Goal: Task Accomplishment & Management: Use online tool/utility

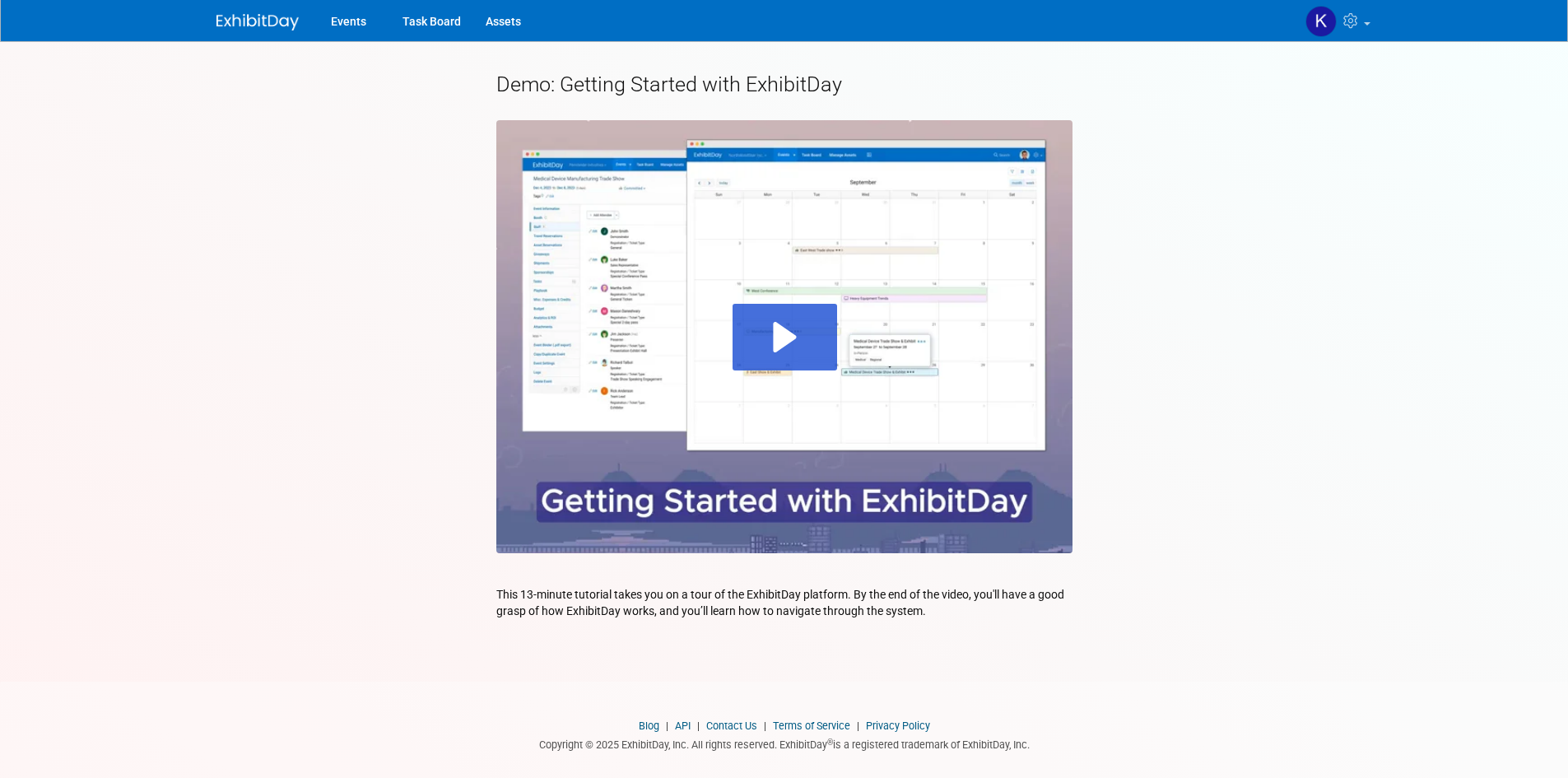
click at [271, 24] on img at bounding box center [257, 22] width 82 height 17
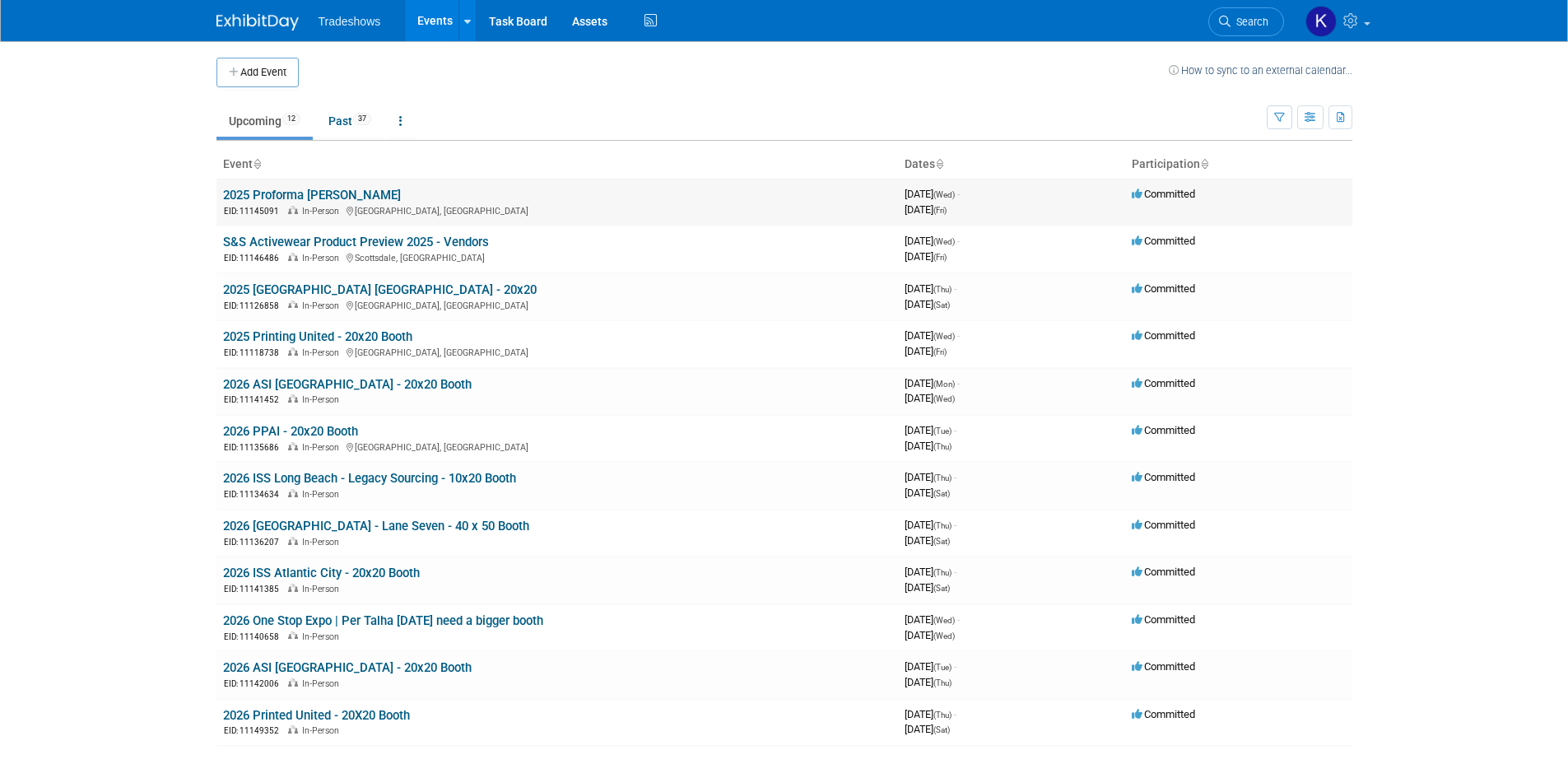
click at [259, 188] on link "2025 Proforma [PERSON_NAME]" at bounding box center [311, 194] width 177 height 15
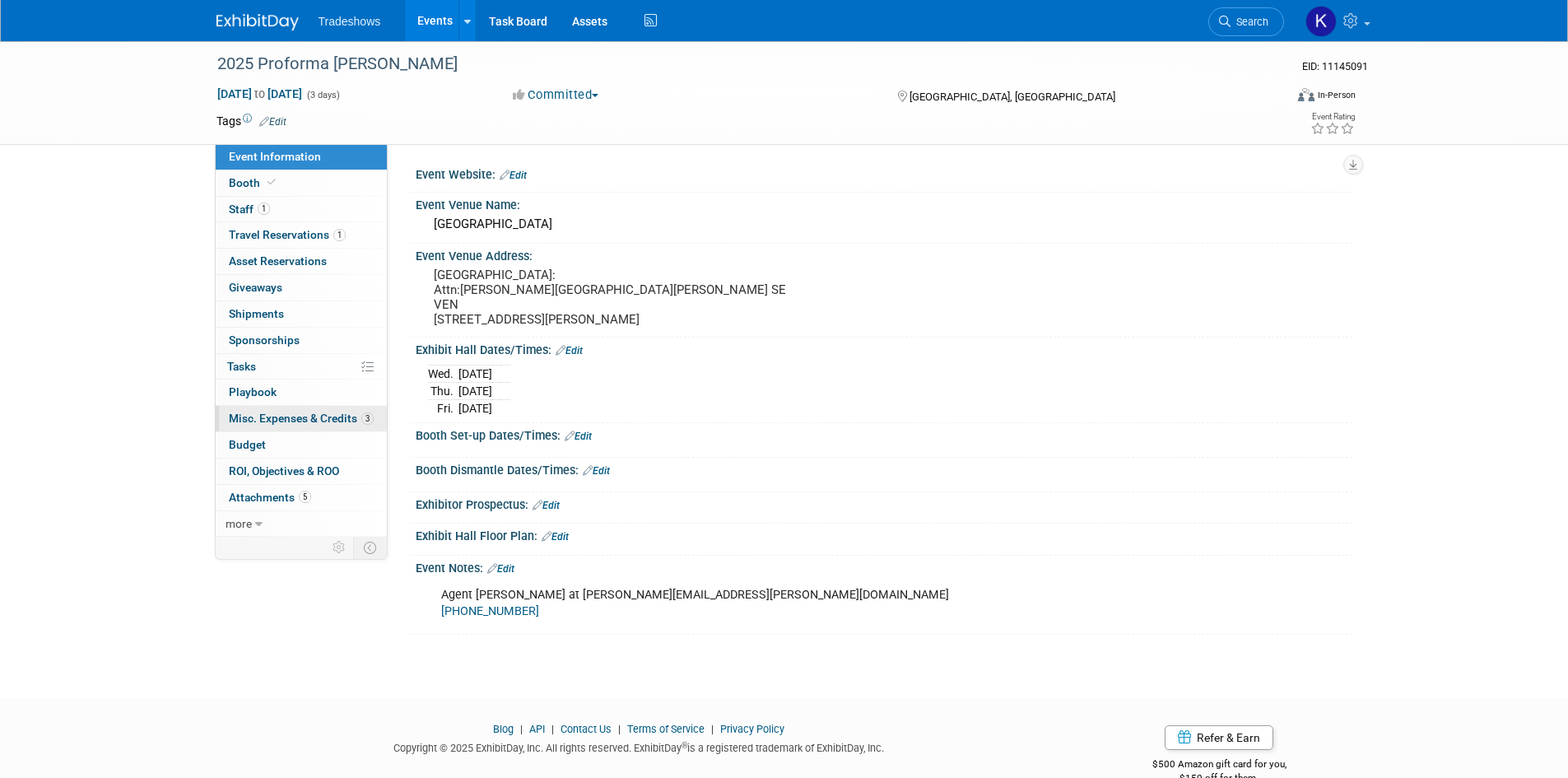
click at [330, 419] on span "Misc. Expenses & Credits 3" at bounding box center [301, 417] width 145 height 13
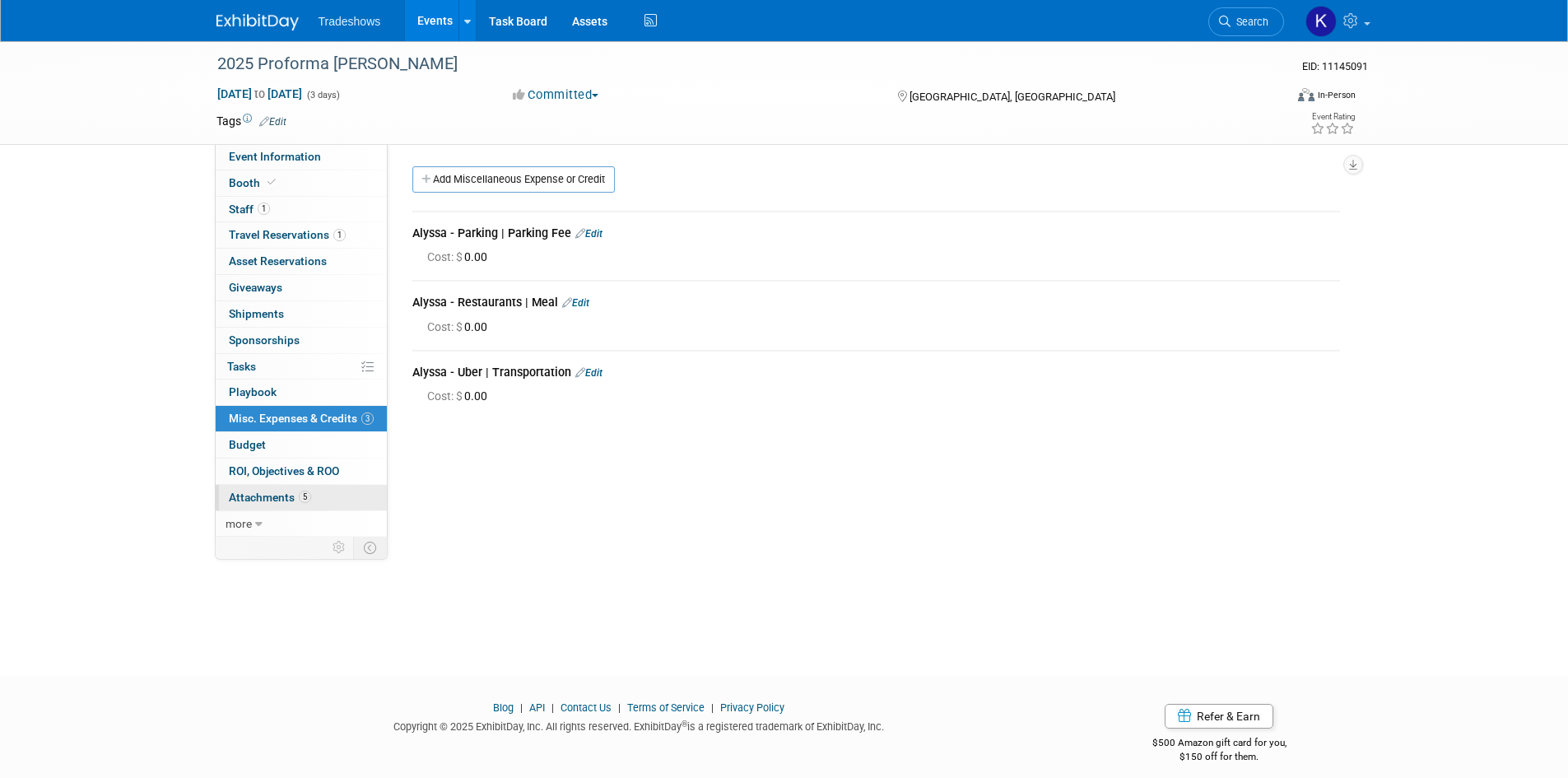
click at [318, 493] on link "5 Attachments 5" at bounding box center [301, 498] width 171 height 26
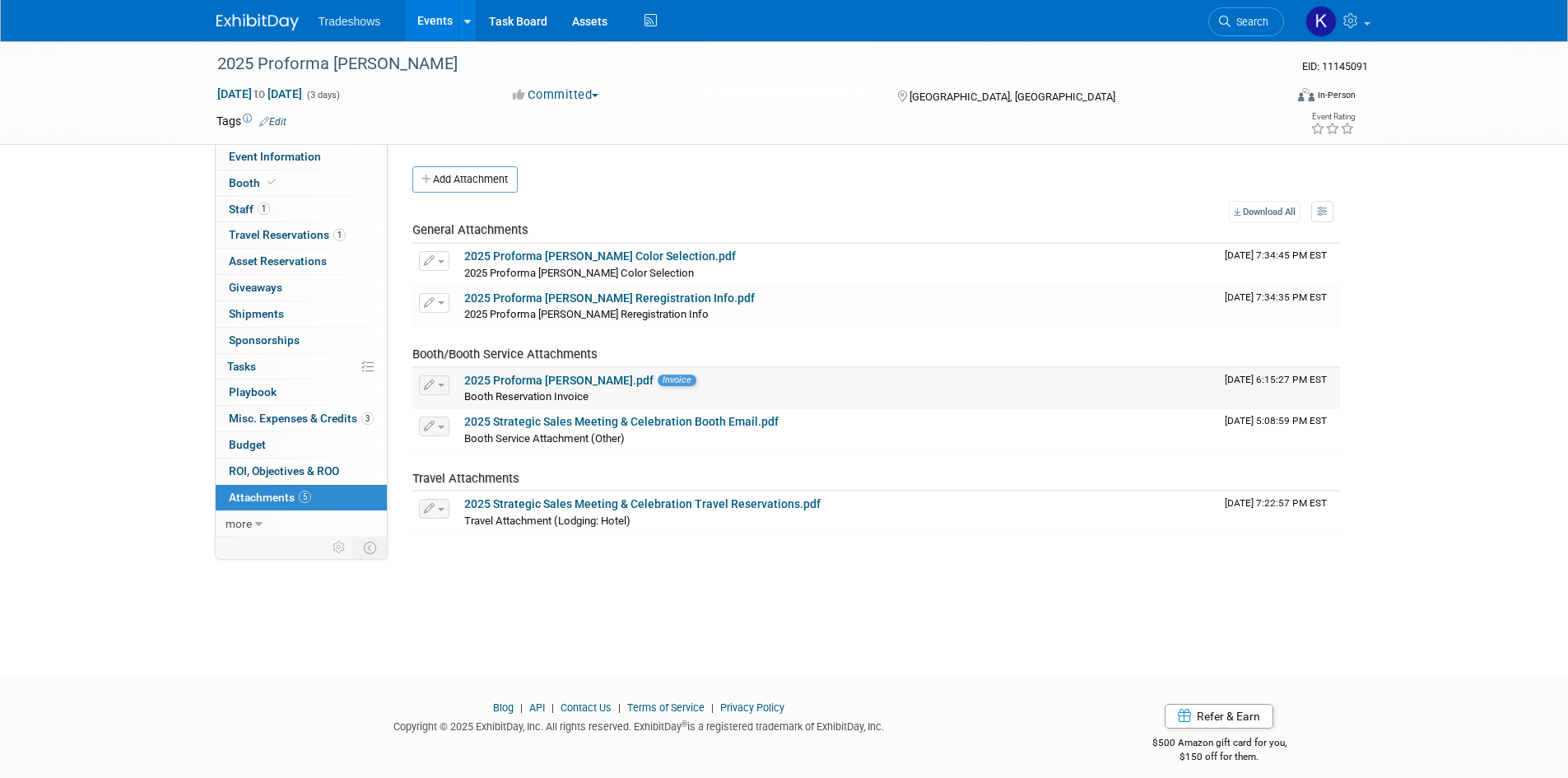
click at [610, 383] on link "2025 Proforma Albrecht Receipt.pdf" at bounding box center [558, 380] width 189 height 13
click at [270, 424] on span "Misc. Expenses & Credits 3" at bounding box center [301, 417] width 145 height 13
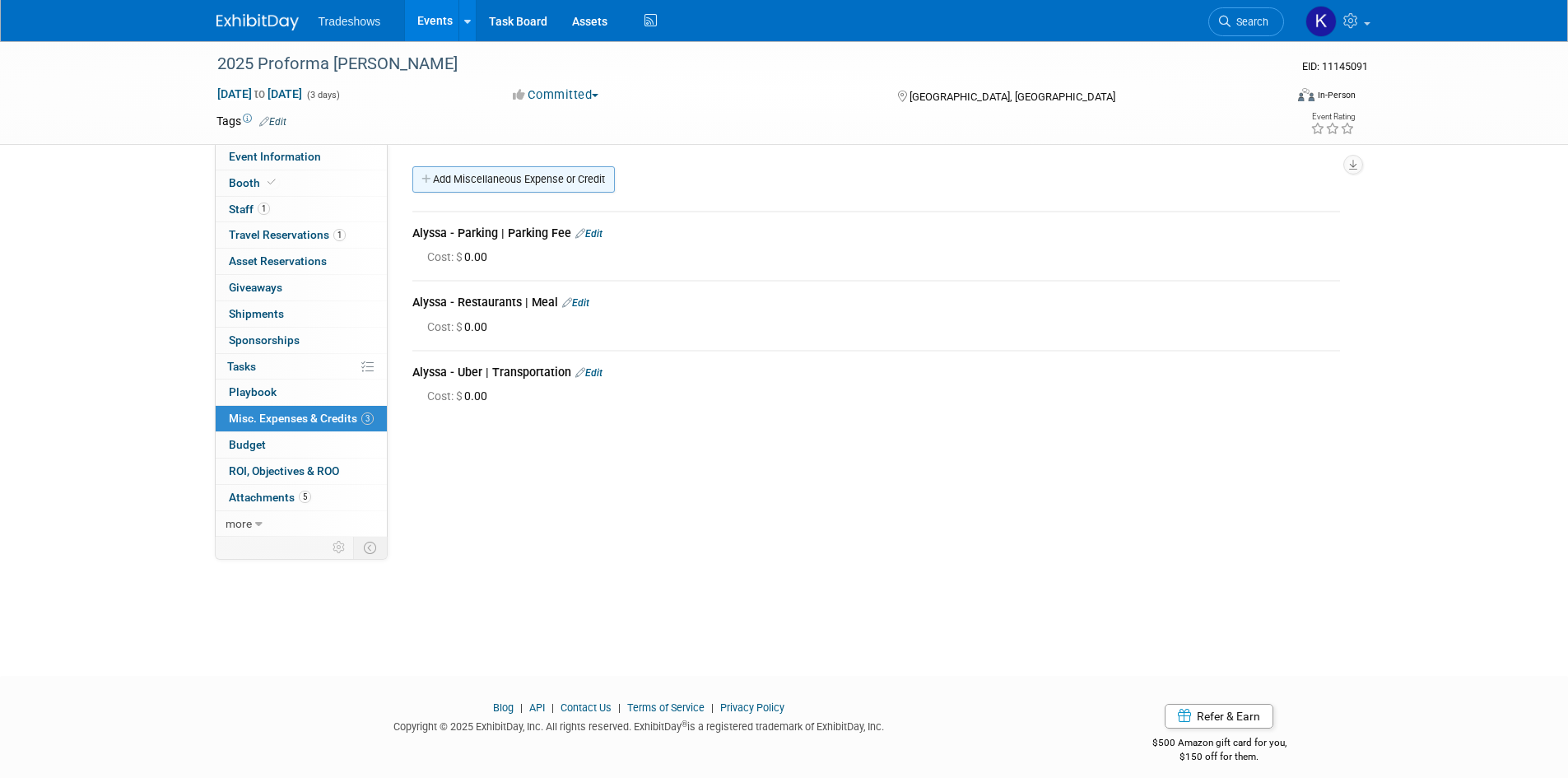
click at [481, 187] on link "Add Miscellaneous Expense or Credit" at bounding box center [513, 179] width 202 height 27
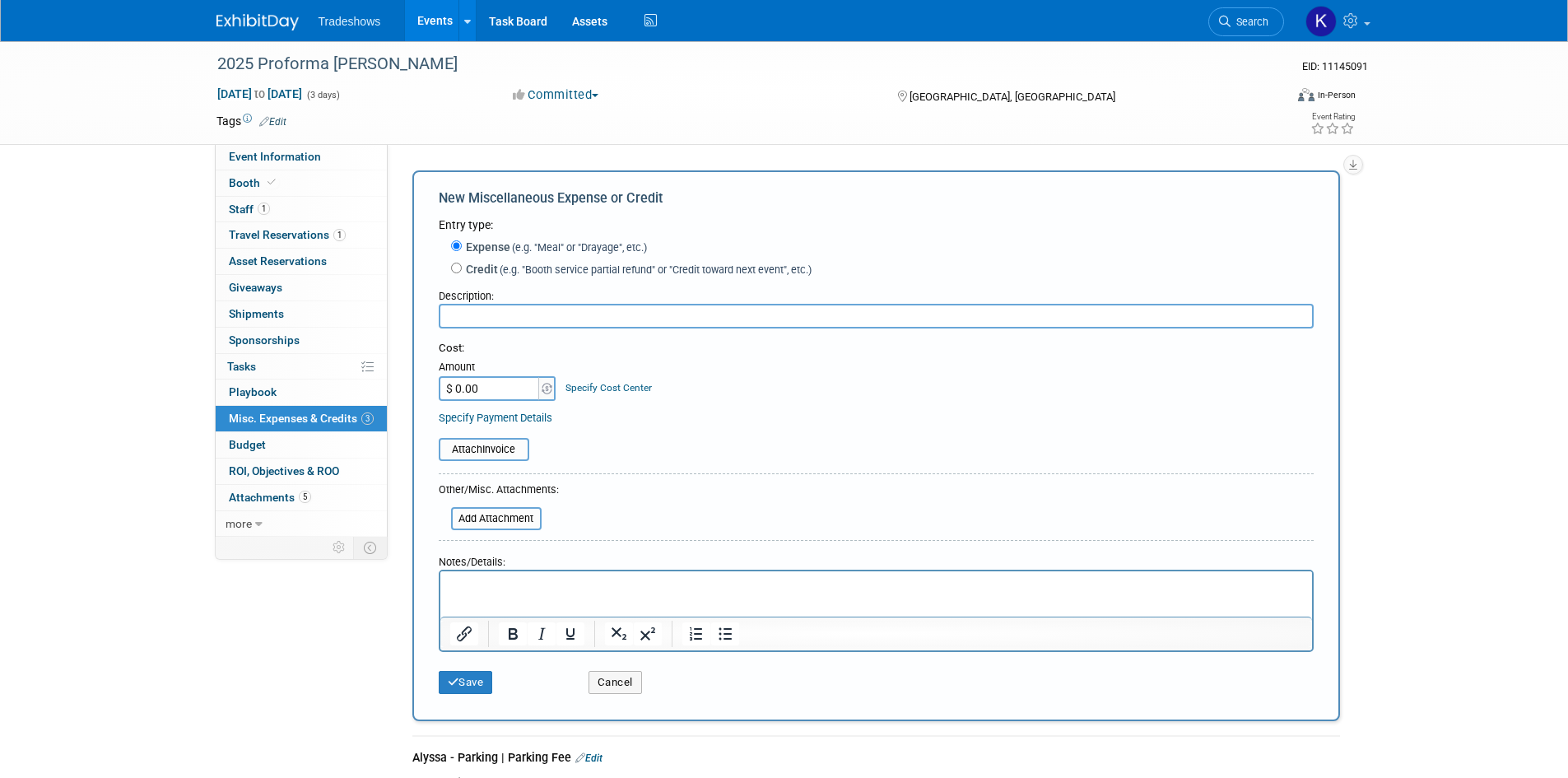
click at [548, 330] on form "Entry type: Expense (e.g. "Meal" or "Drayage", etc.) Credit (e.g. "Booth servic…" at bounding box center [876, 459] width 875 height 486
click at [551, 319] on input "text" at bounding box center [876, 315] width 875 height 25
paste input "Albreco, Inc. receipt [#1070-3445]"
type input "Albreco, Inc. receipt [#1070-3445]"
type input "$ 4,500.00"
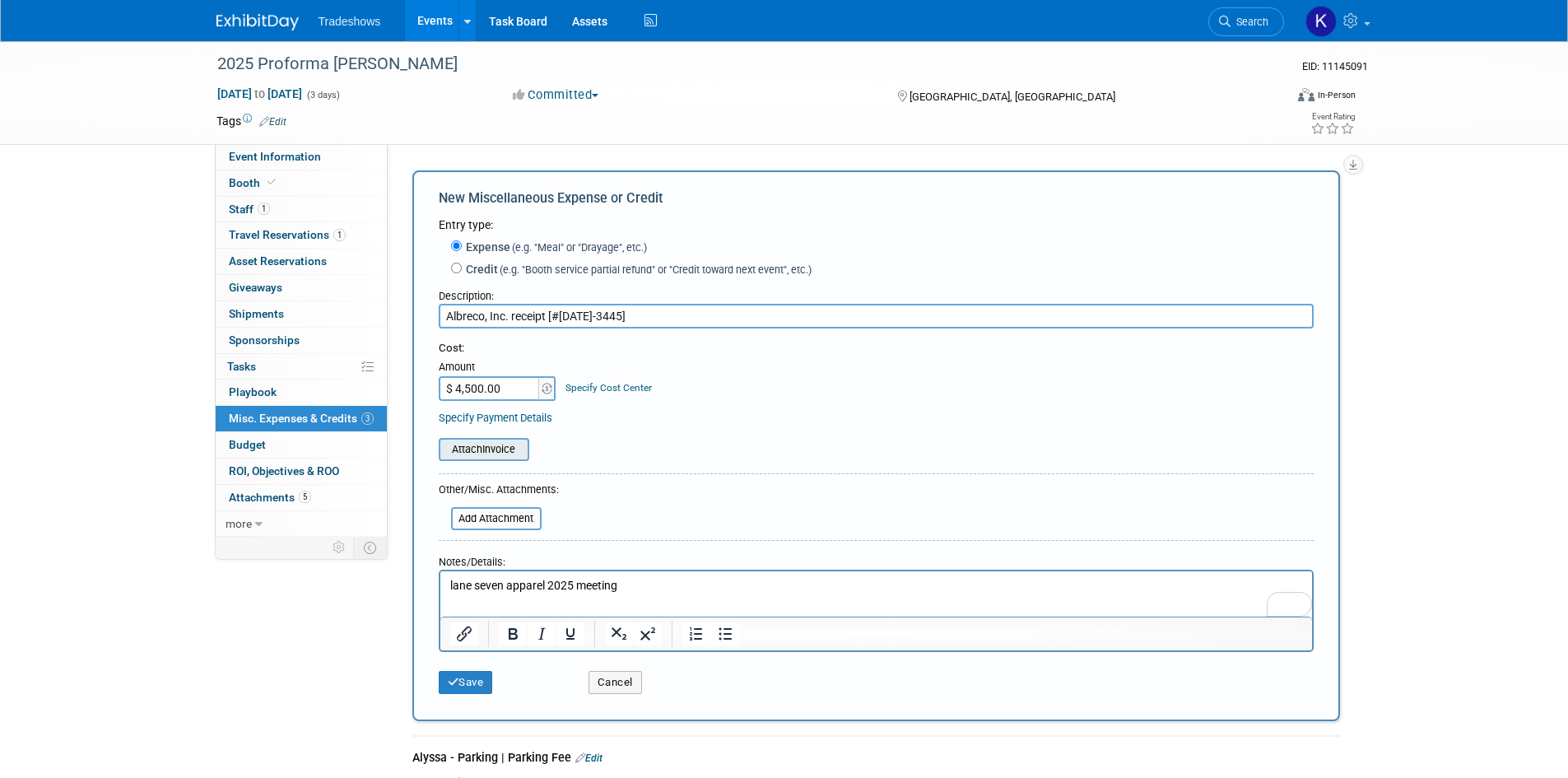
click at [488, 445] on input "file" at bounding box center [430, 449] width 196 height 20
click at [497, 523] on input "file" at bounding box center [442, 518] width 196 height 20
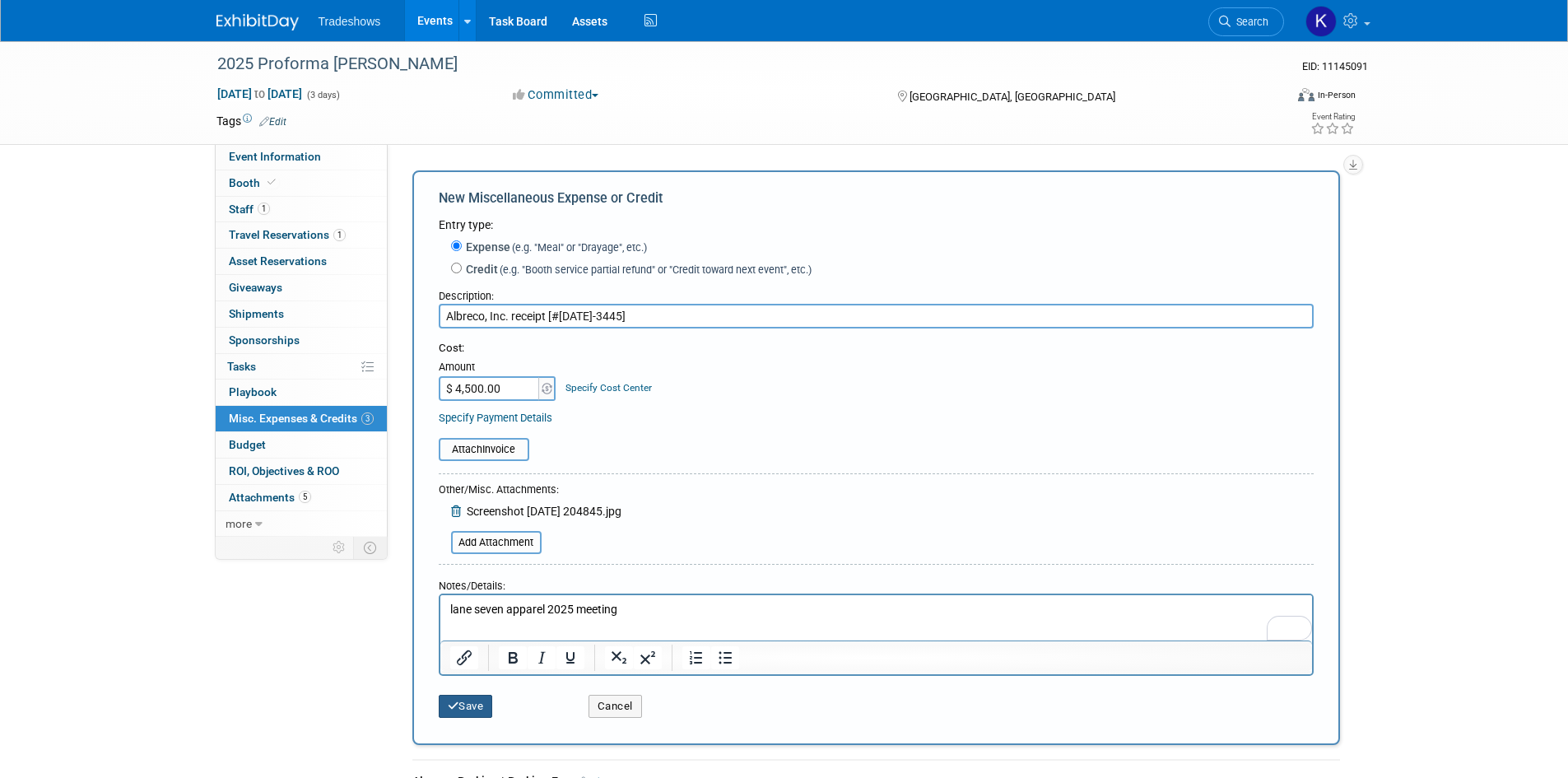
click at [449, 716] on button "Save" at bounding box center [466, 706] width 55 height 23
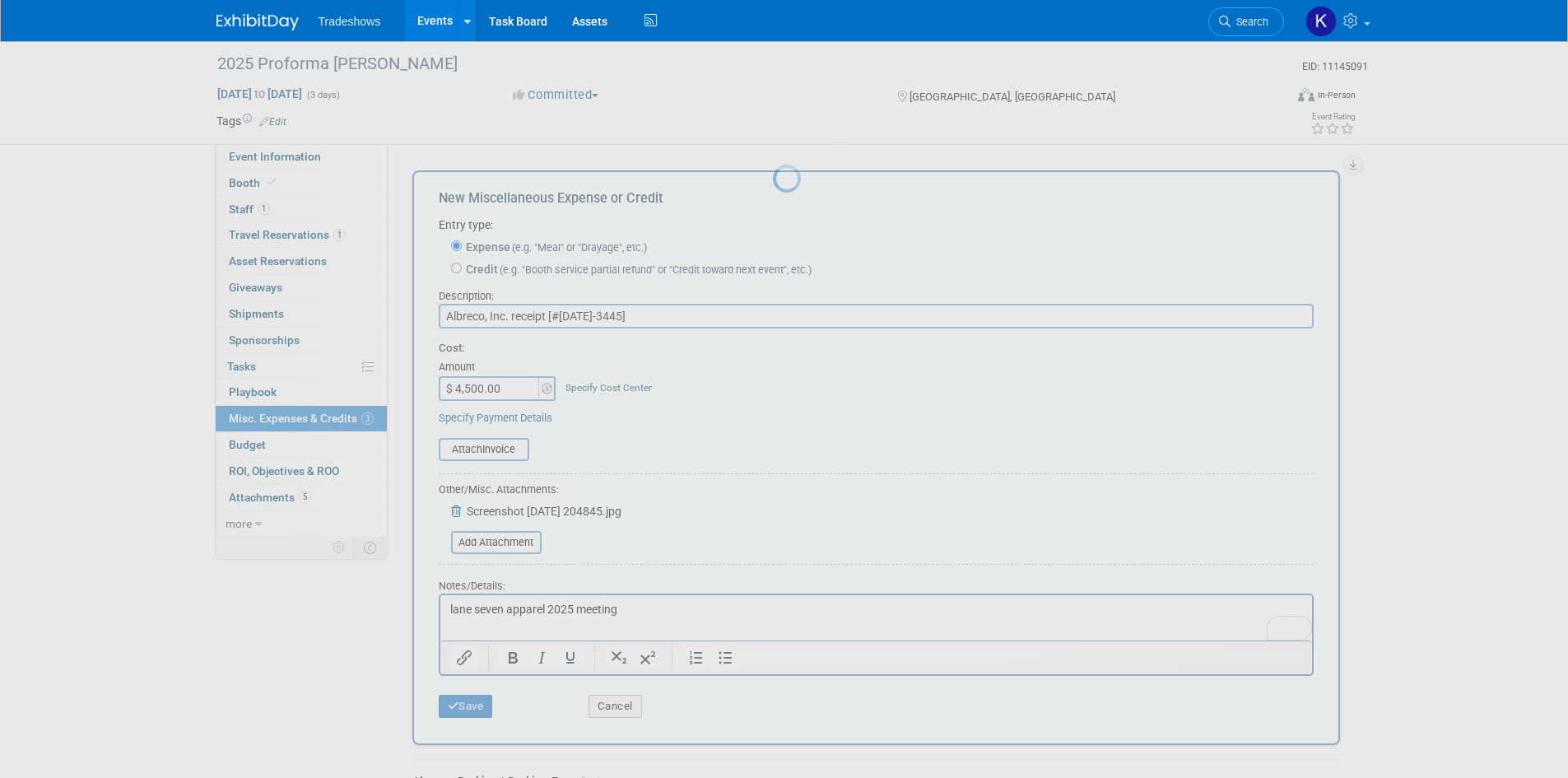
scroll to position [13, 0]
